Goal: Check status: Check status

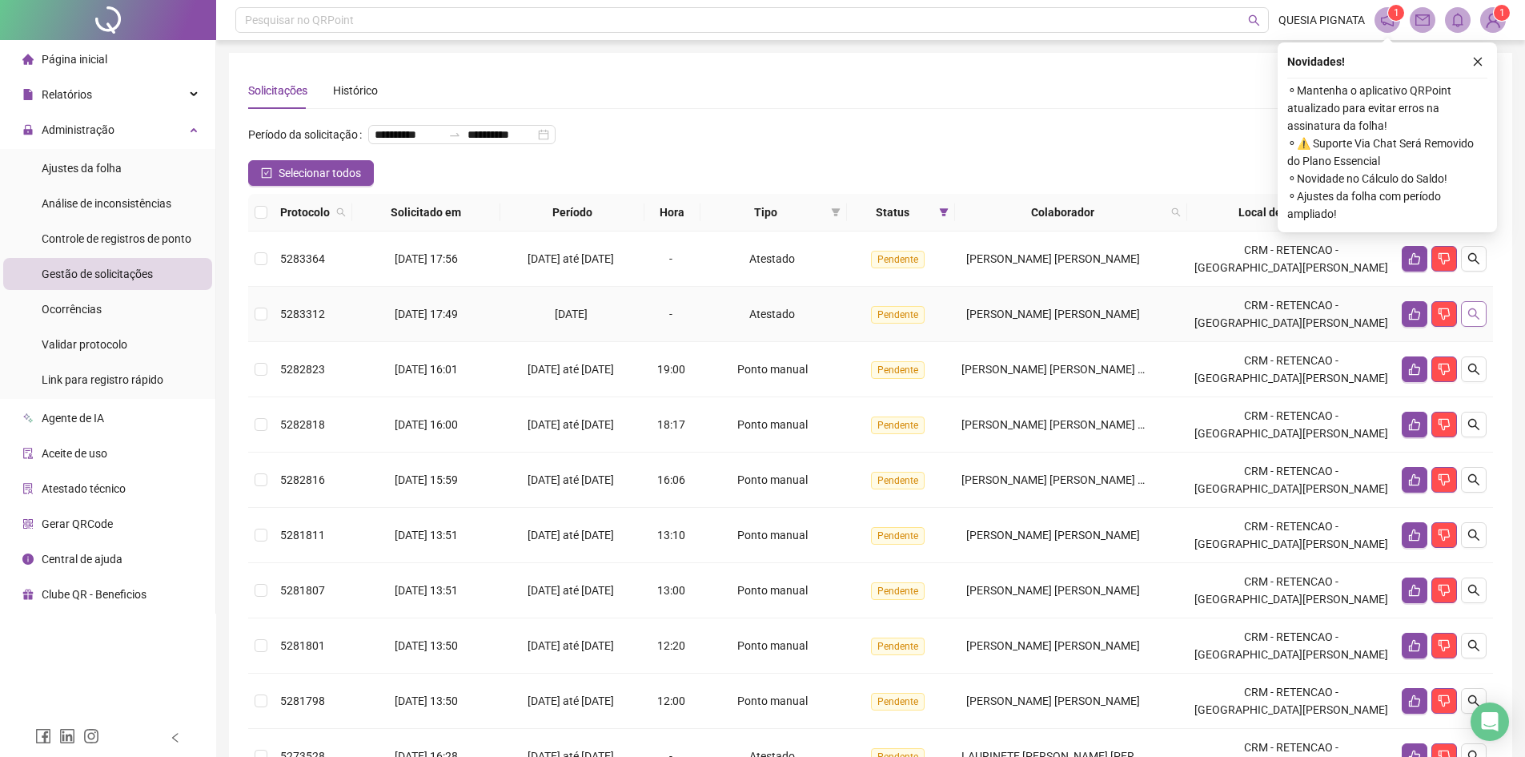
click at [1474, 320] on icon "search" at bounding box center [1474, 313] width 13 height 13
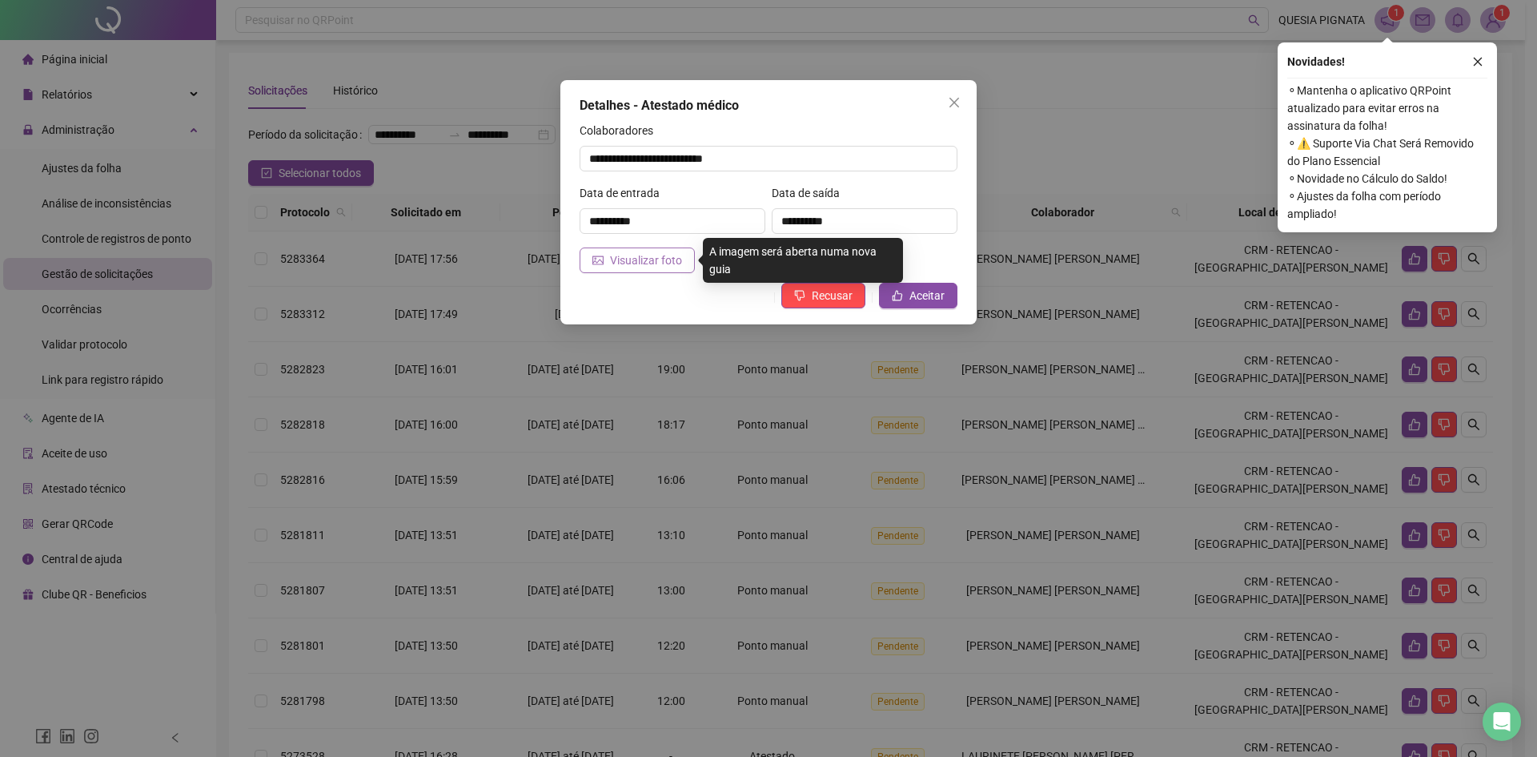
click at [658, 262] on span "Visualizar foto" at bounding box center [646, 260] width 72 height 18
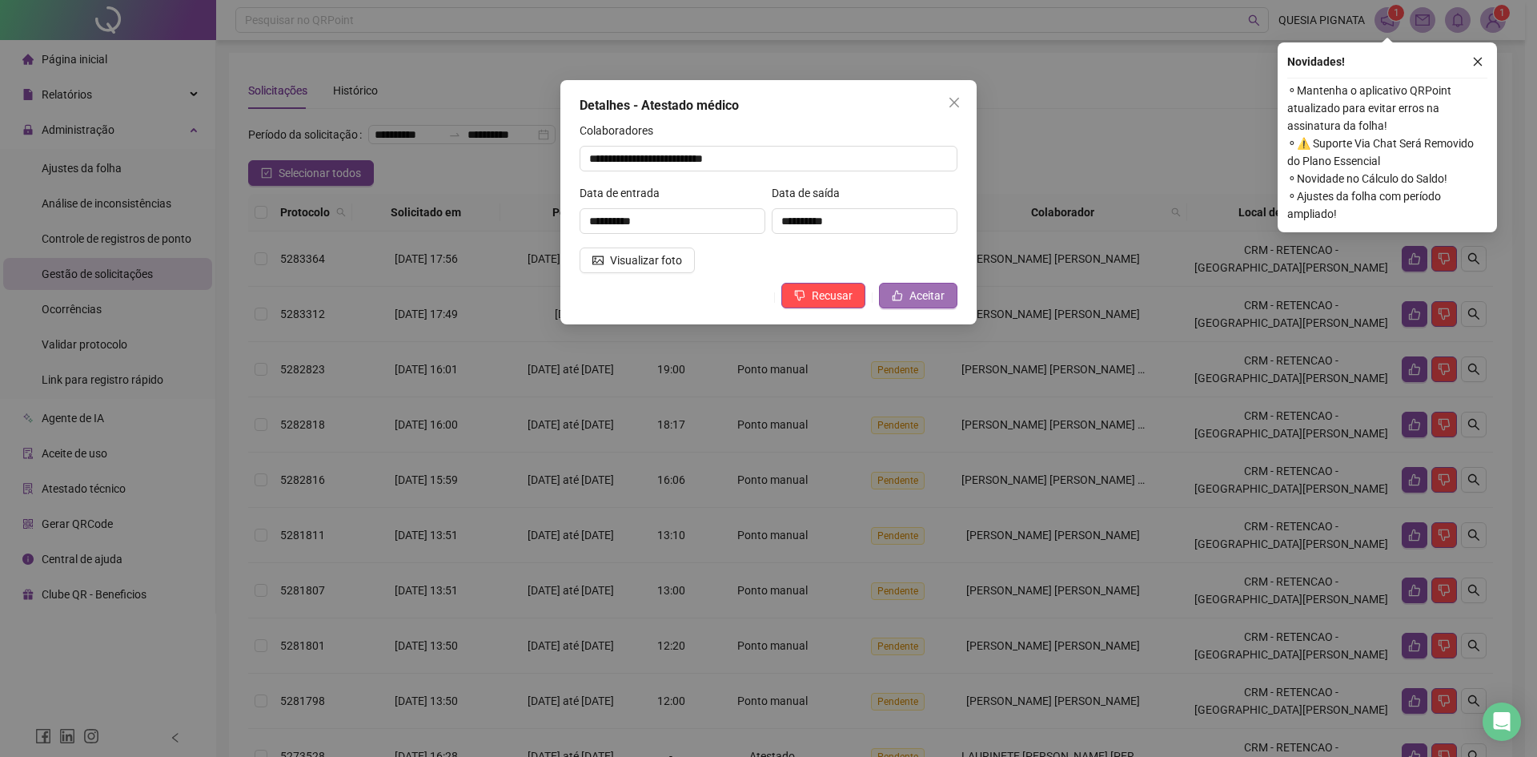
click at [907, 307] on button "Aceitar" at bounding box center [918, 296] width 78 height 26
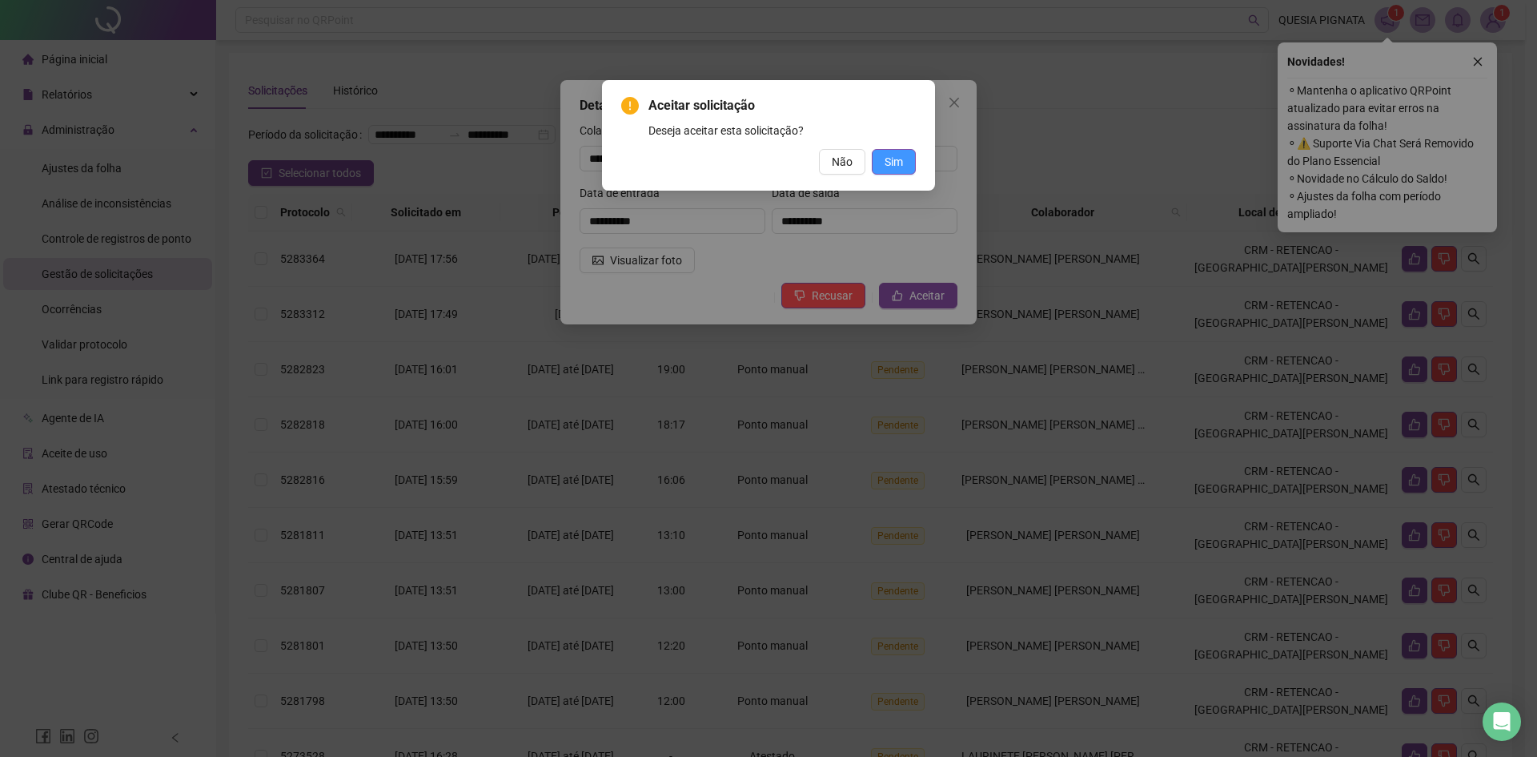
click at [890, 164] on span "Sim" at bounding box center [894, 162] width 18 height 18
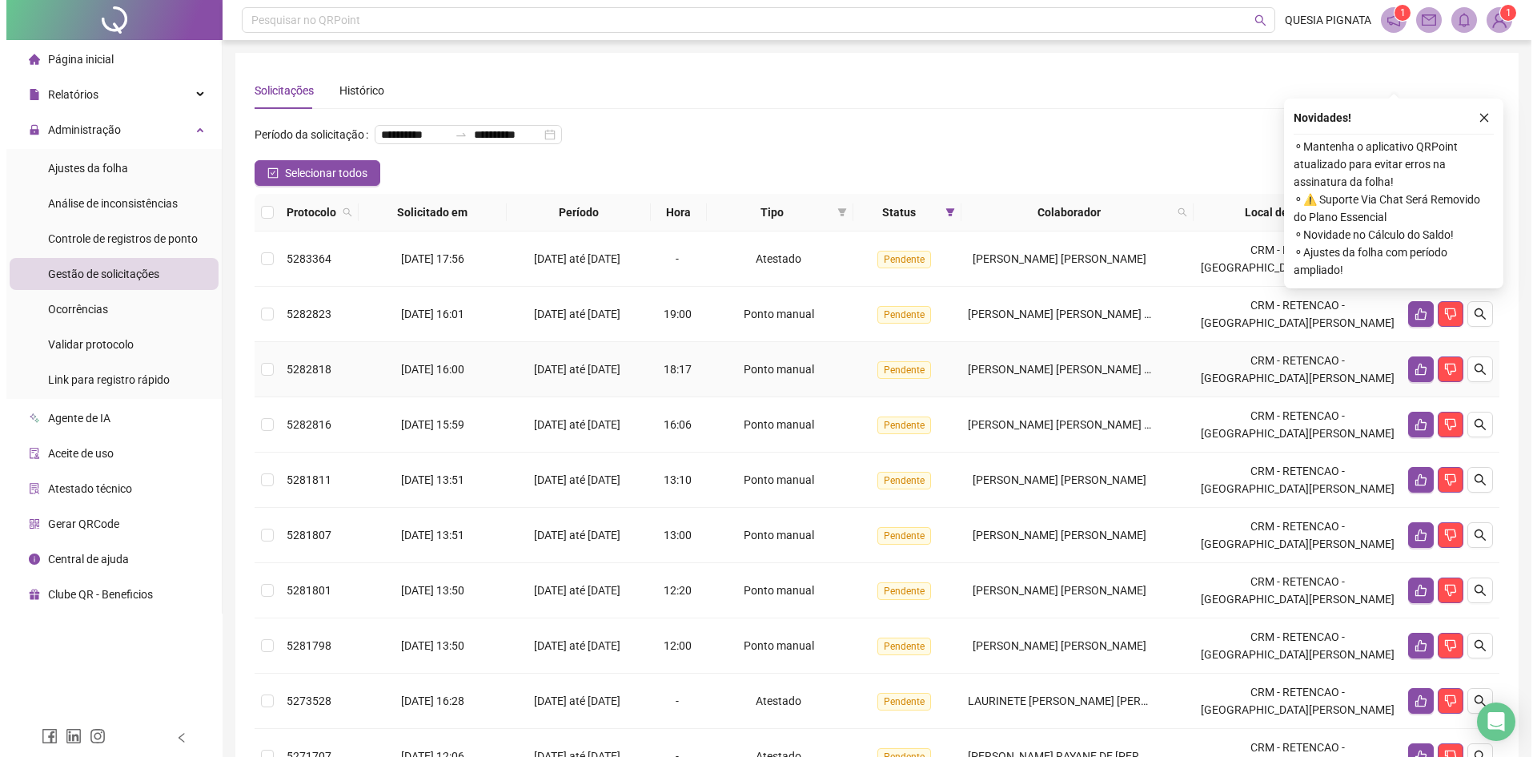
scroll to position [160, 0]
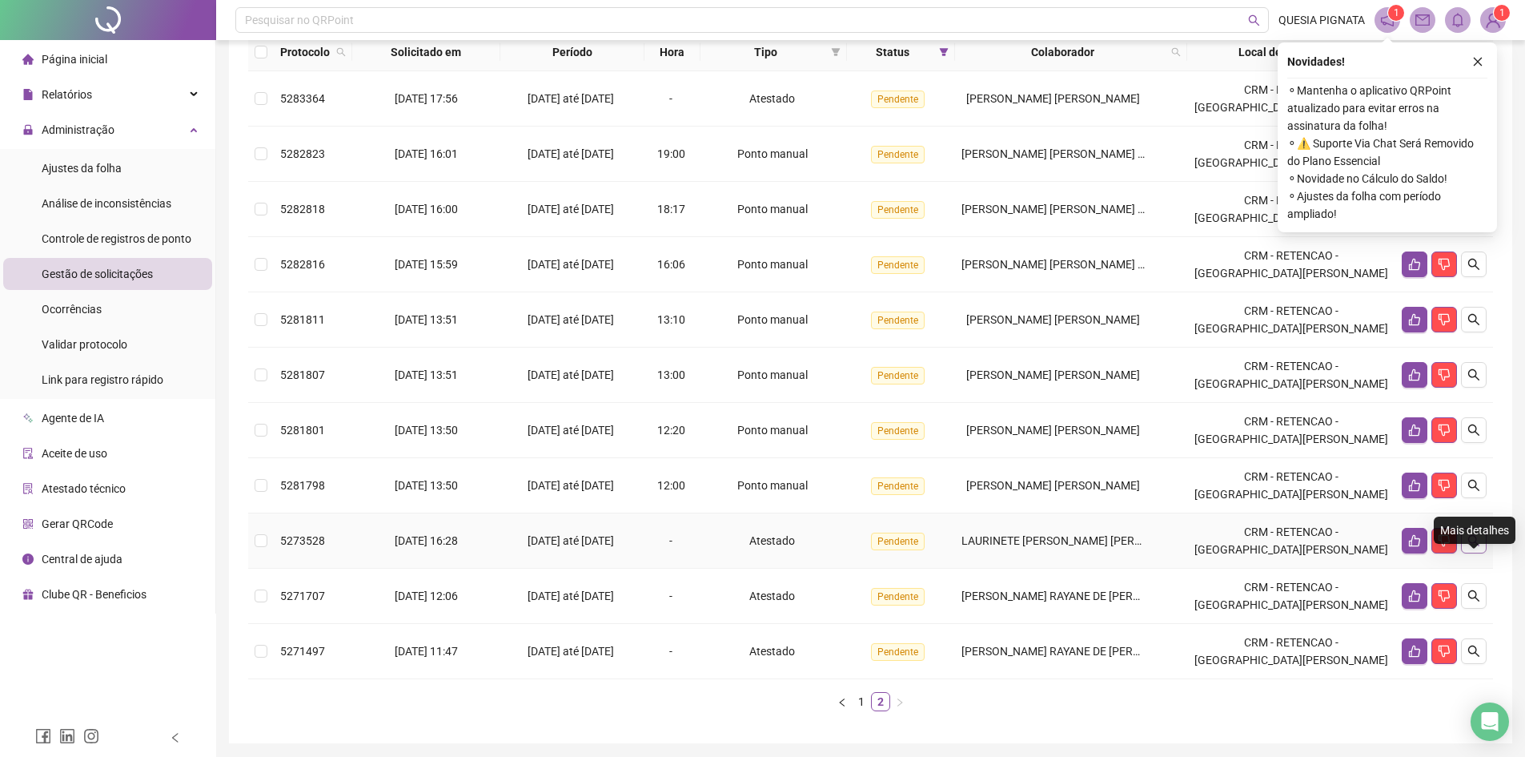
click at [1481, 553] on button "button" at bounding box center [1474, 541] width 26 height 26
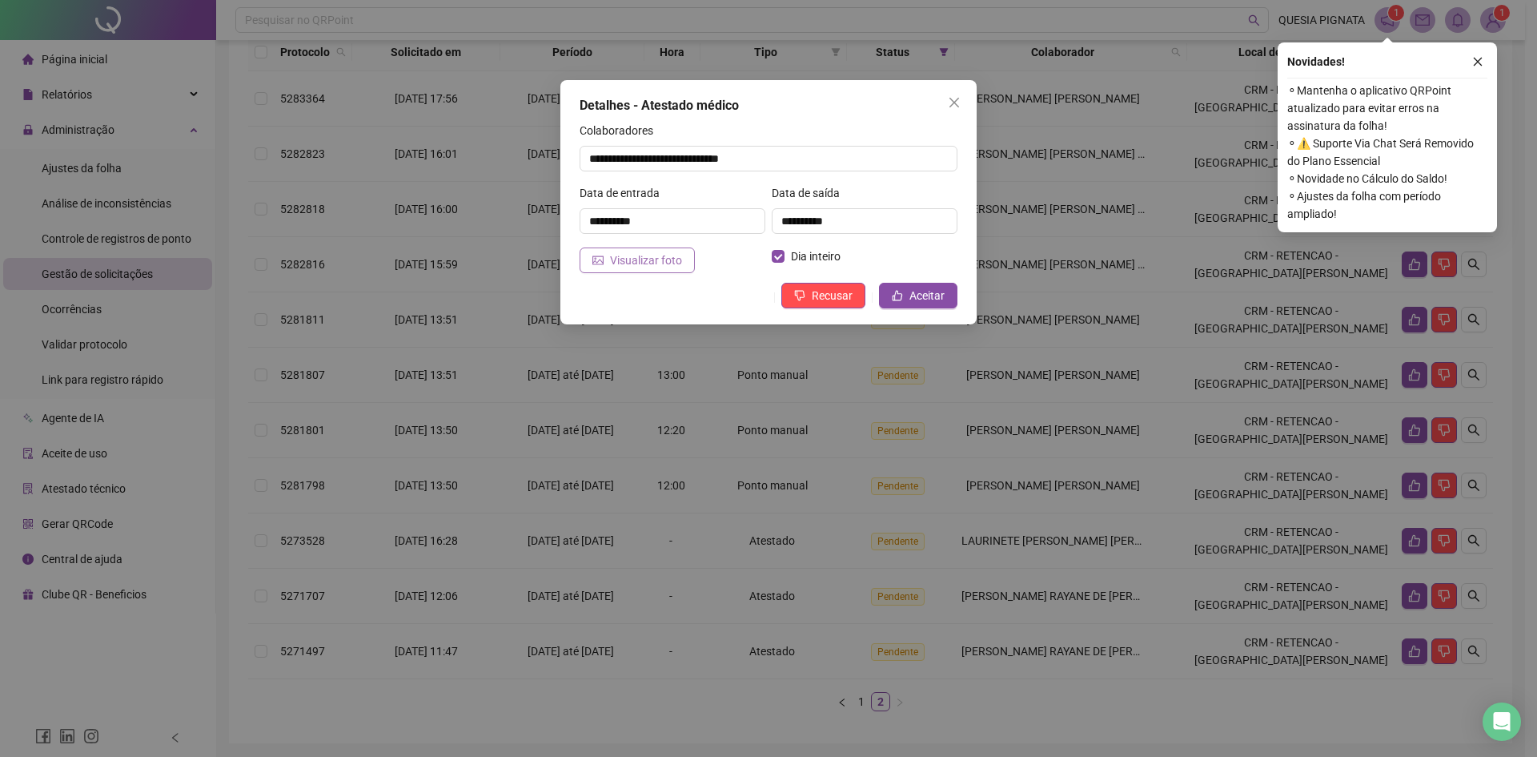
click at [637, 265] on span "Visualizar foto" at bounding box center [646, 260] width 72 height 18
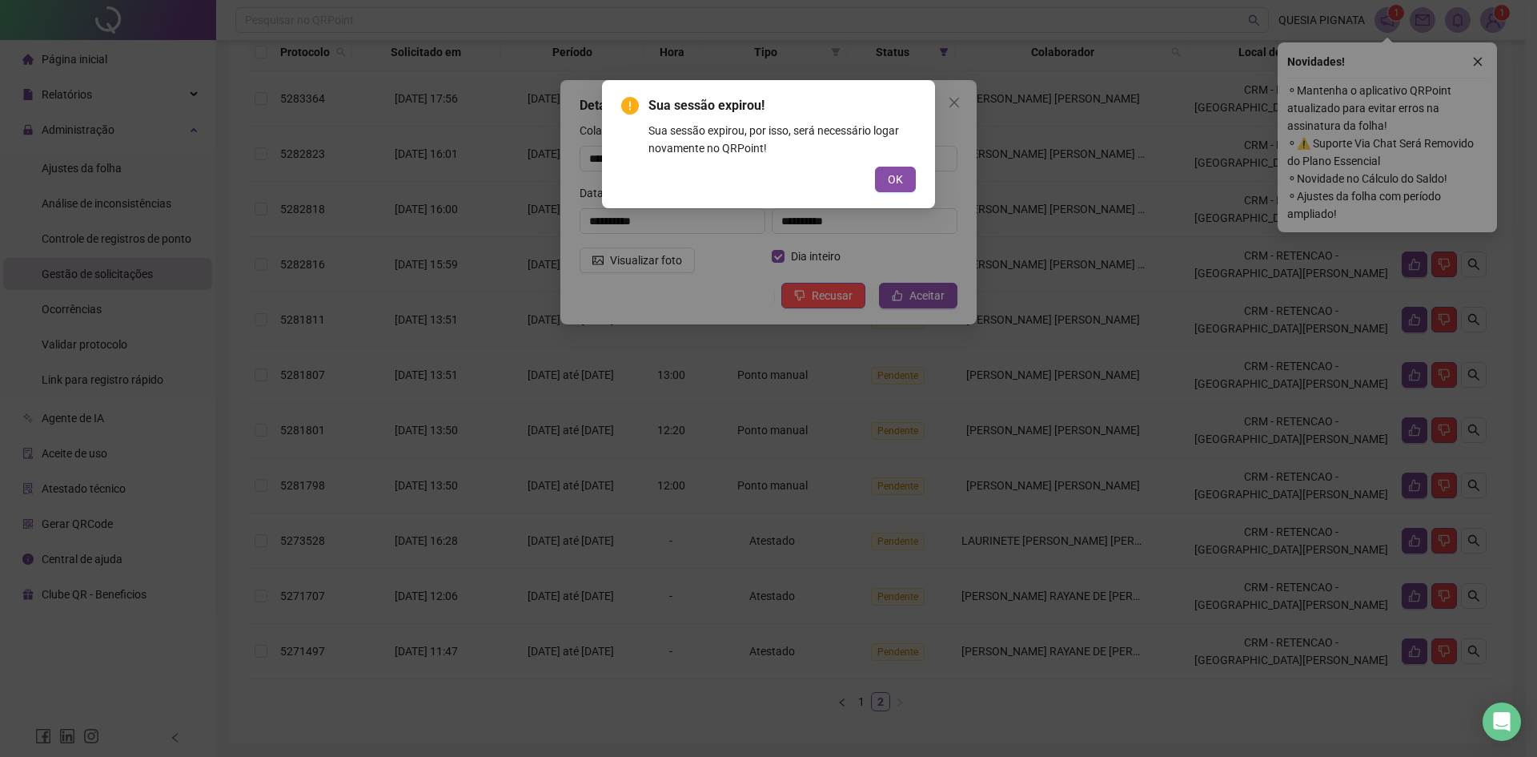
click at [946, 111] on div "Sua sessão expirou! Sua sessão expirou, por isso, será necessário logar novamen…" at bounding box center [768, 378] width 1537 height 757
click at [955, 104] on div "Sua sessão expirou! Sua sessão expirou, por isso, será necessário logar novamen…" at bounding box center [768, 378] width 1537 height 757
drag, startPoint x: 866, startPoint y: 181, endPoint x: 884, endPoint y: 179, distance: 18.6
click at [867, 181] on div "OK" at bounding box center [768, 180] width 295 height 26
click at [894, 176] on span "OK" at bounding box center [895, 180] width 15 height 18
